Goal: Find specific page/section: Find specific page/section

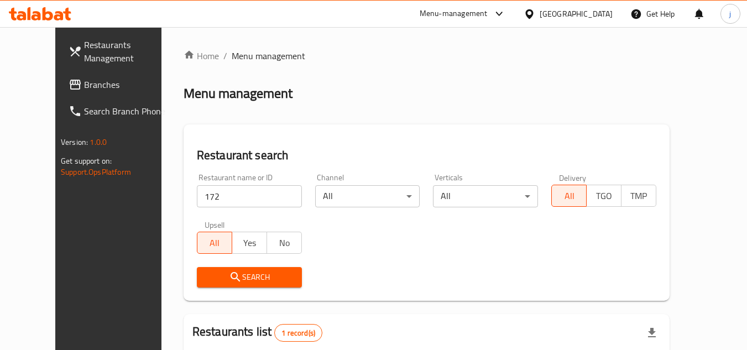
scroll to position [111, 0]
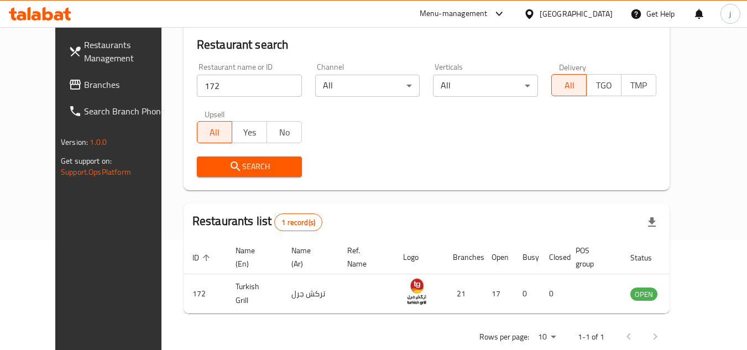
click at [590, 16] on div "[GEOGRAPHIC_DATA]" at bounding box center [576, 14] width 73 height 12
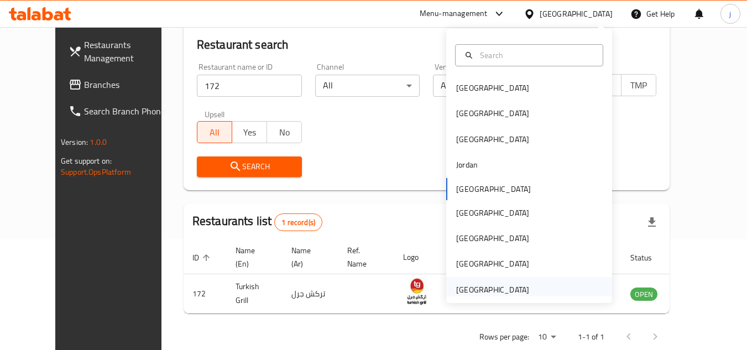
click at [485, 286] on div "[GEOGRAPHIC_DATA]" at bounding box center [492, 290] width 73 height 12
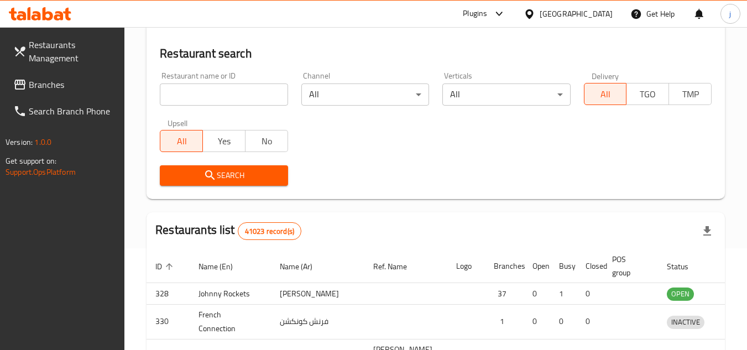
scroll to position [111, 0]
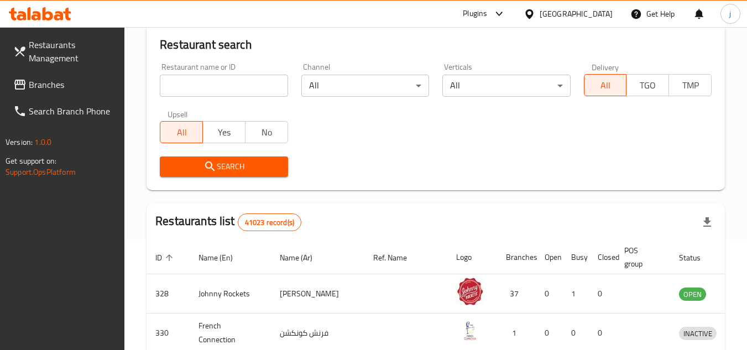
click at [69, 81] on span "Branches" at bounding box center [72, 84] width 87 height 13
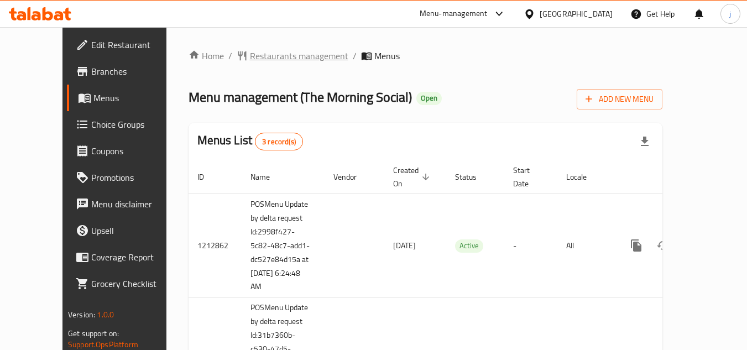
click at [277, 52] on span "Restaurants management" at bounding box center [299, 55] width 98 height 13
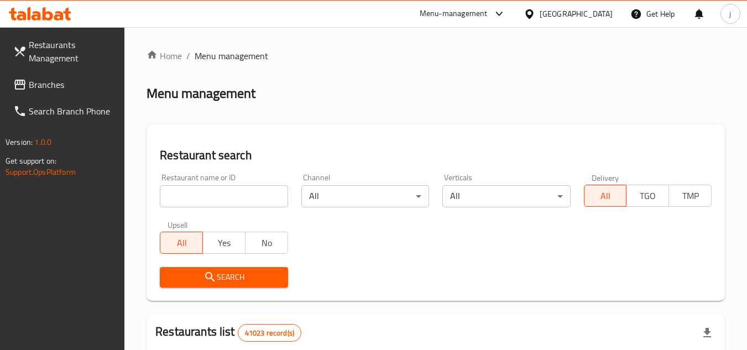
click at [242, 194] on input "search" at bounding box center [224, 196] width 128 height 22
paste input "633740"
type input "633740"
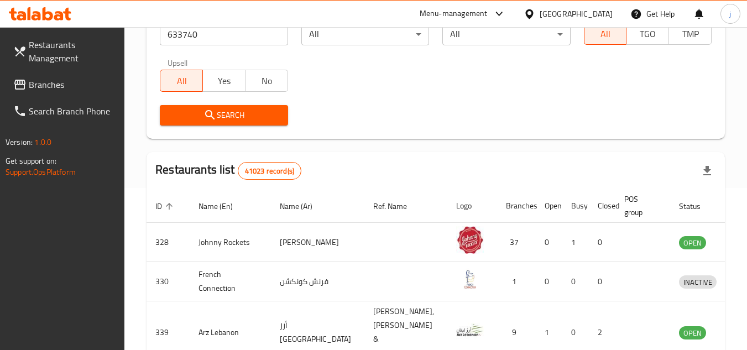
scroll to position [166, 0]
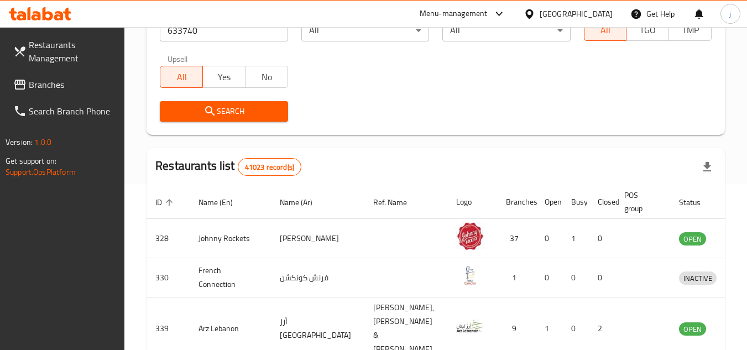
click at [247, 108] on span "Search" at bounding box center [224, 112] width 110 height 14
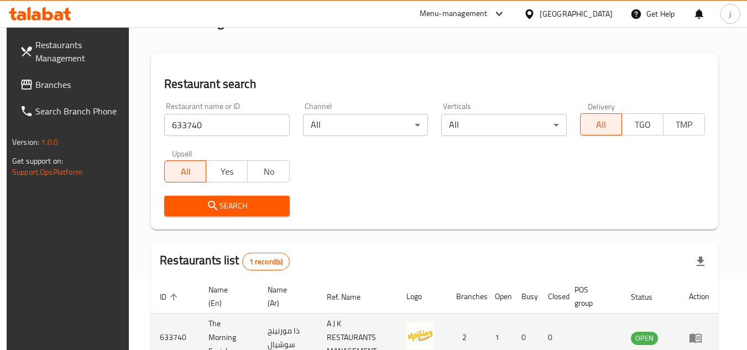
scroll to position [88, 0]
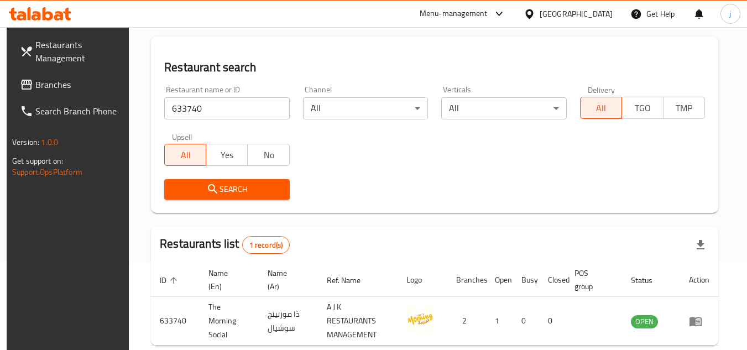
click at [378, 210] on div "Restaurant search Restaurant name or ID 633740 Restaurant name or ID Channel Al…" at bounding box center [435, 125] width 568 height 176
